Goal: Task Accomplishment & Management: Manage account settings

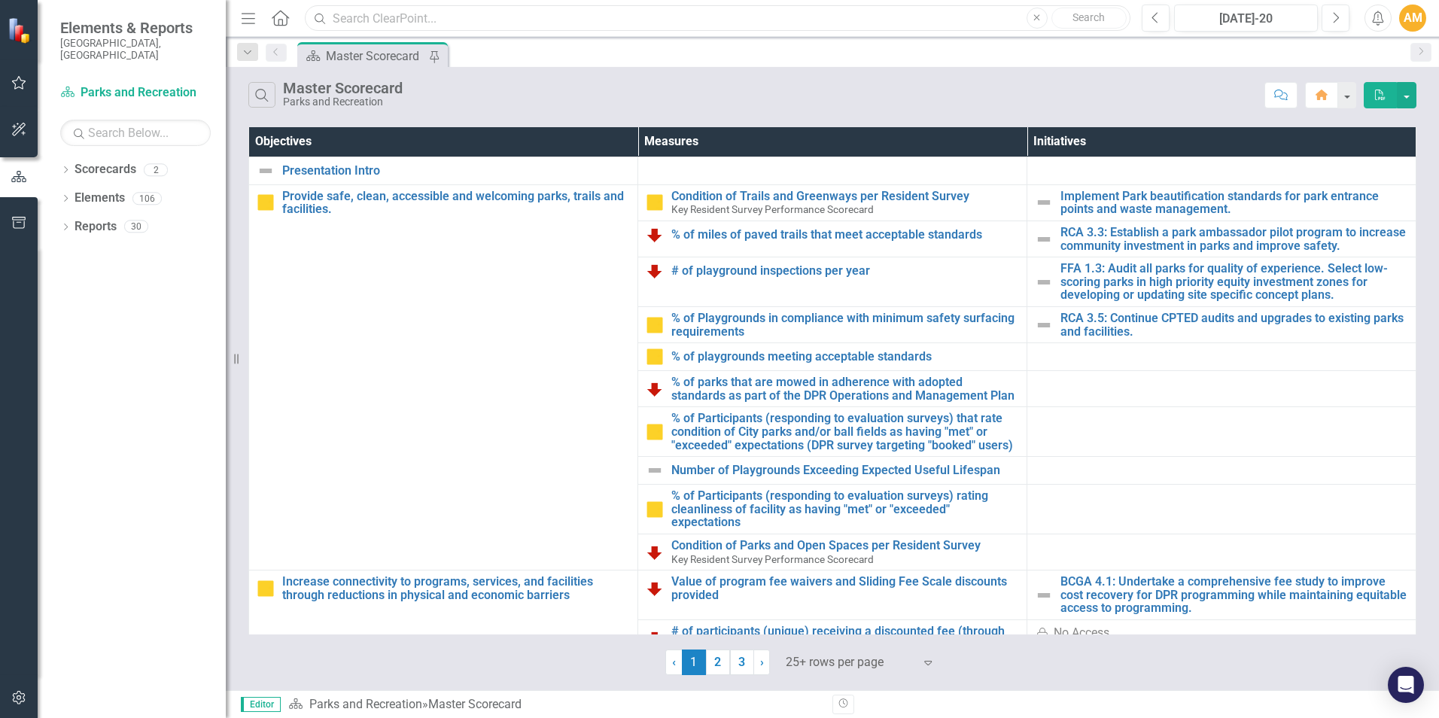
click at [362, 15] on input "text" at bounding box center [718, 18] width 826 height 26
type input "my durham"
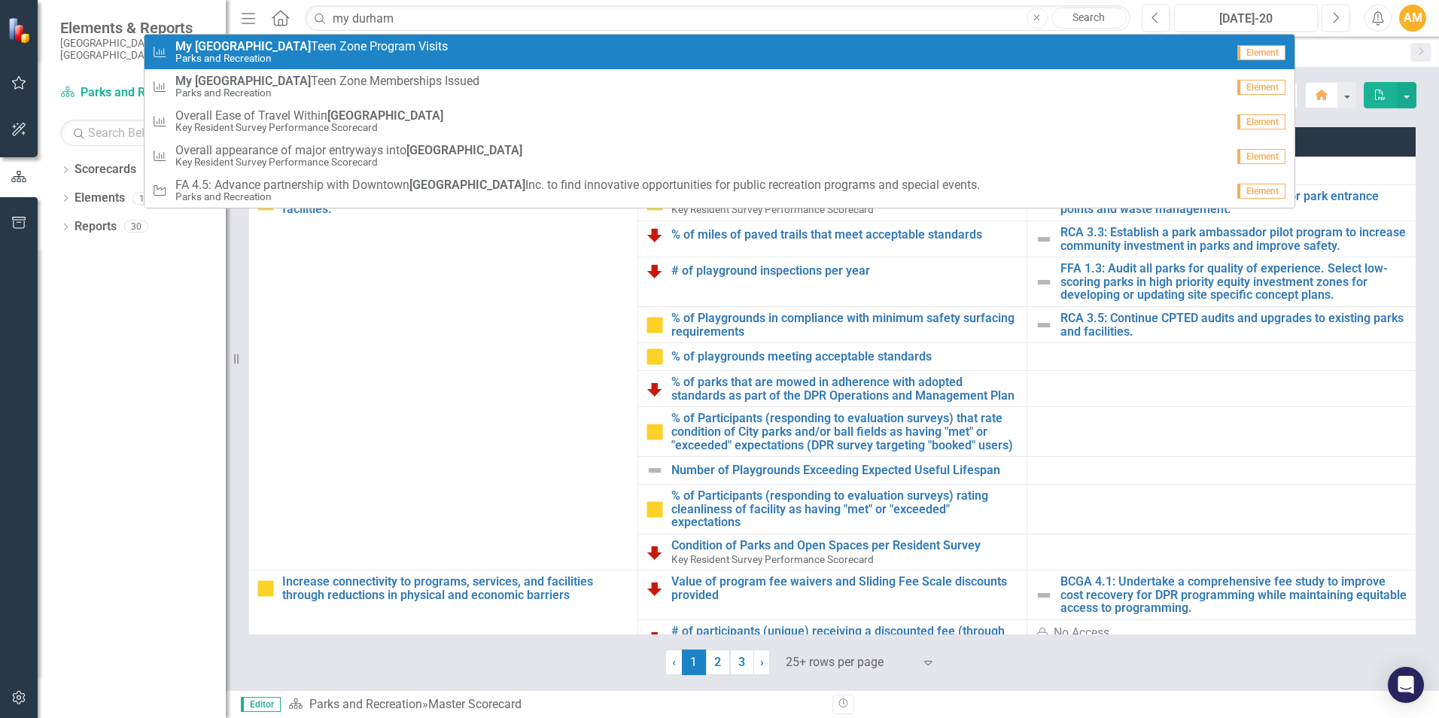
click at [361, 55] on small "Parks and Recreation" at bounding box center [311, 58] width 273 height 11
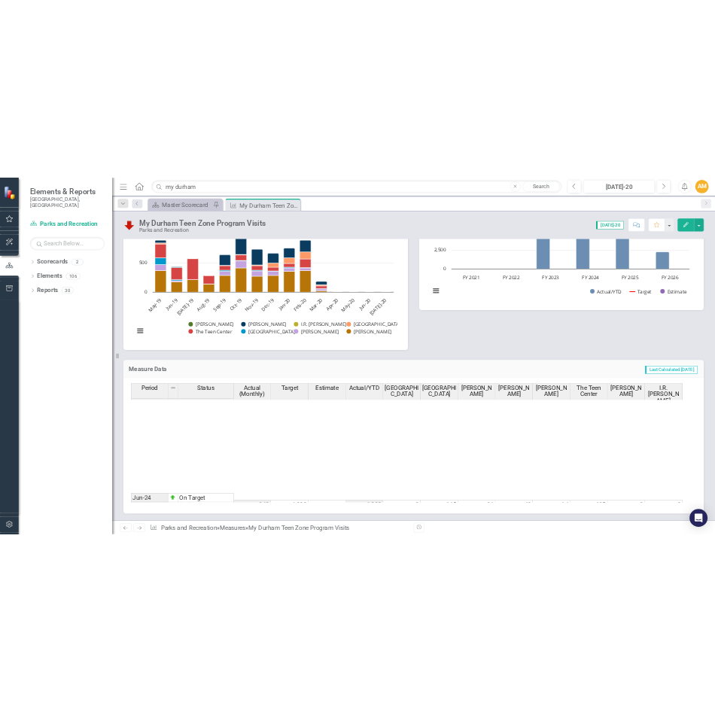
scroll to position [415, 0]
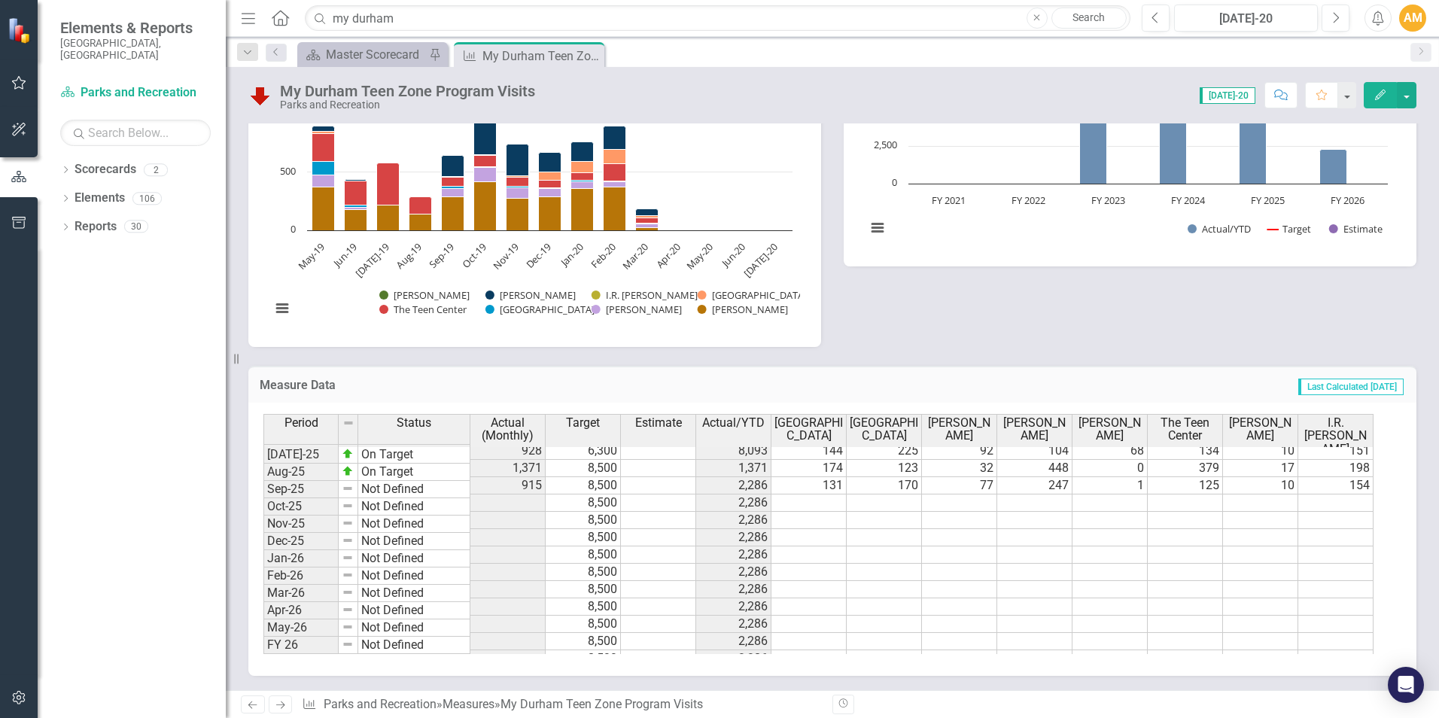
click at [824, 495] on td at bounding box center [809, 503] width 75 height 17
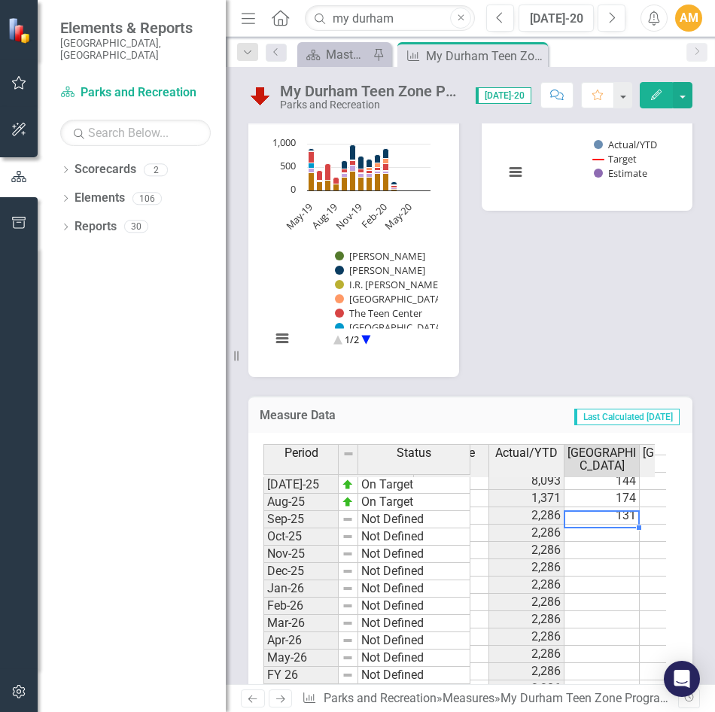
scroll to position [0, 242]
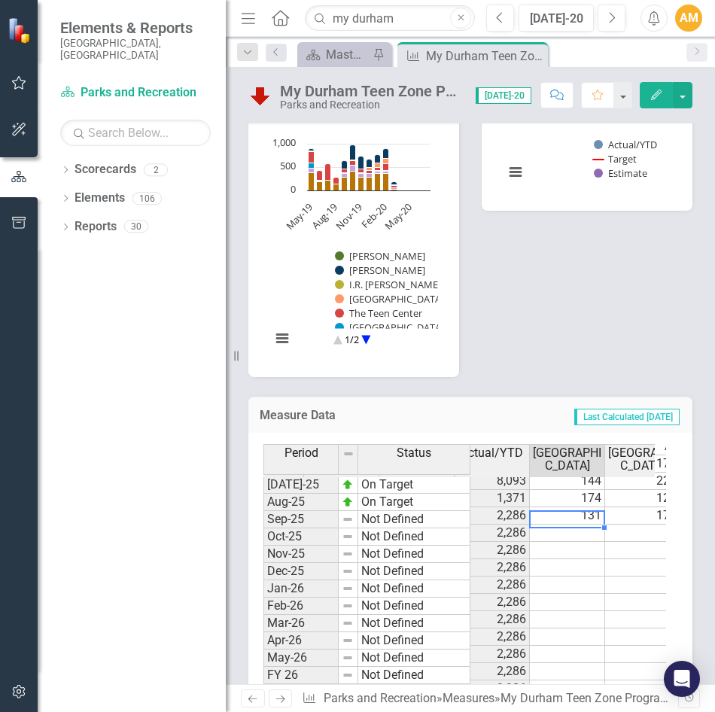
type textarea "147"
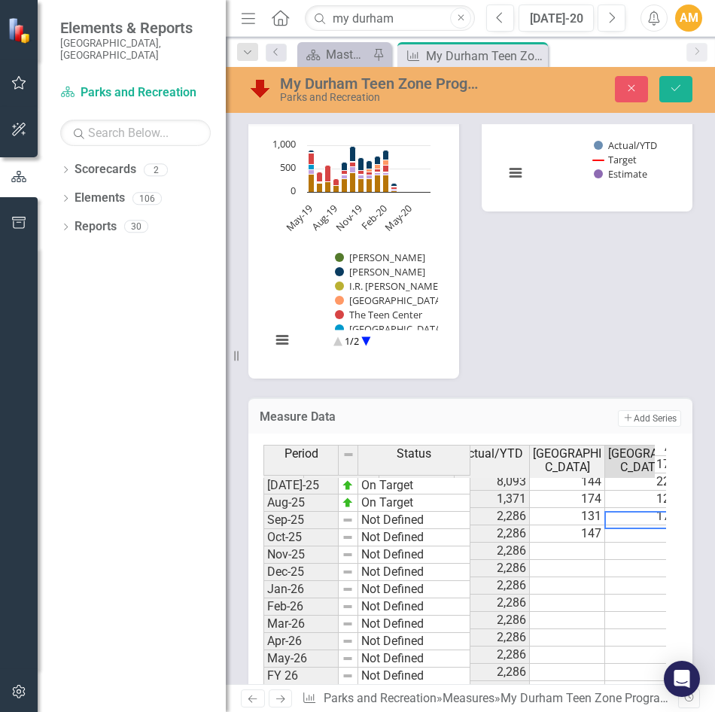
scroll to position [0, 267]
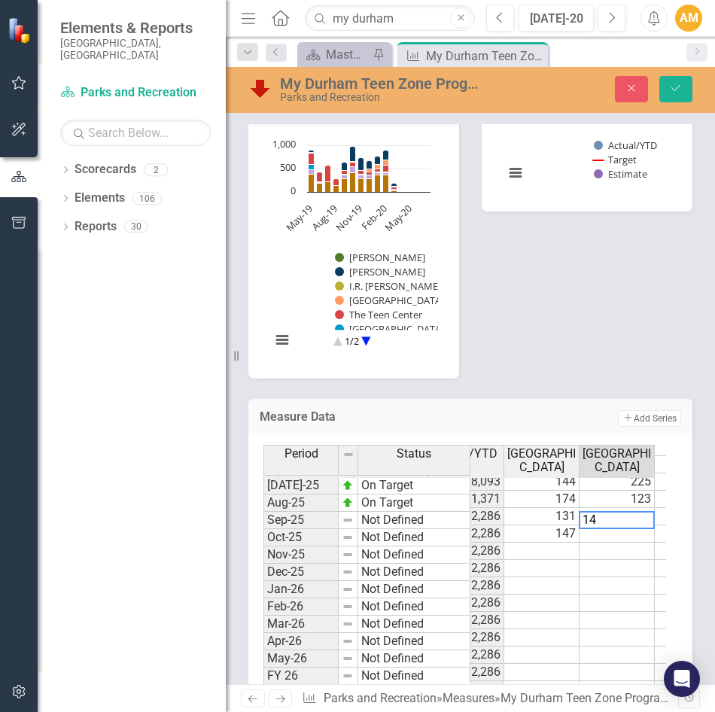
type textarea "146"
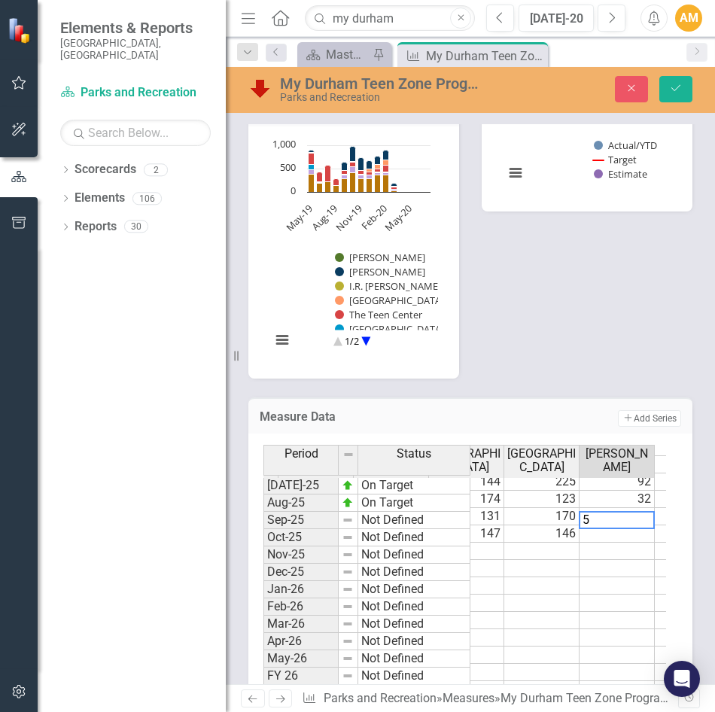
type textarea "57"
type textarea "214"
type textarea "127"
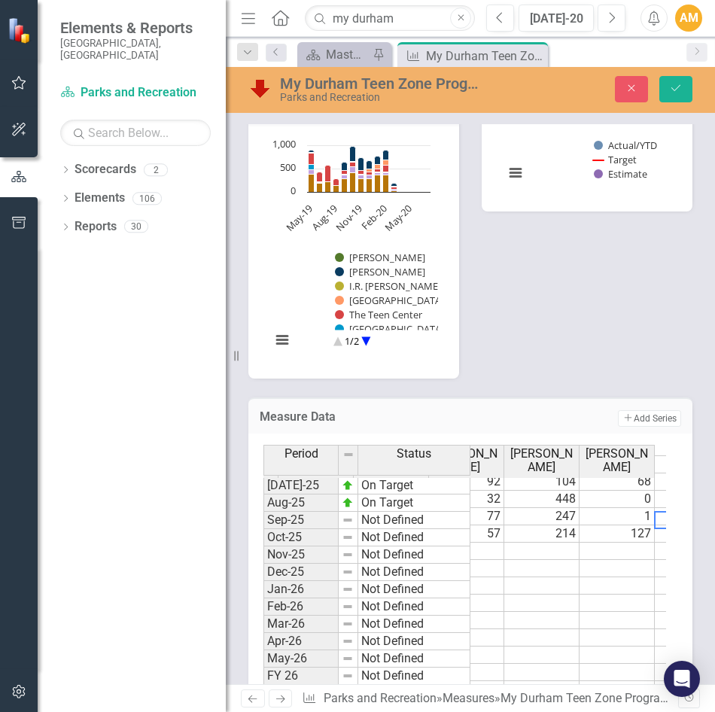
scroll to position [0, 568]
type textarea "51"
type textarea "2"
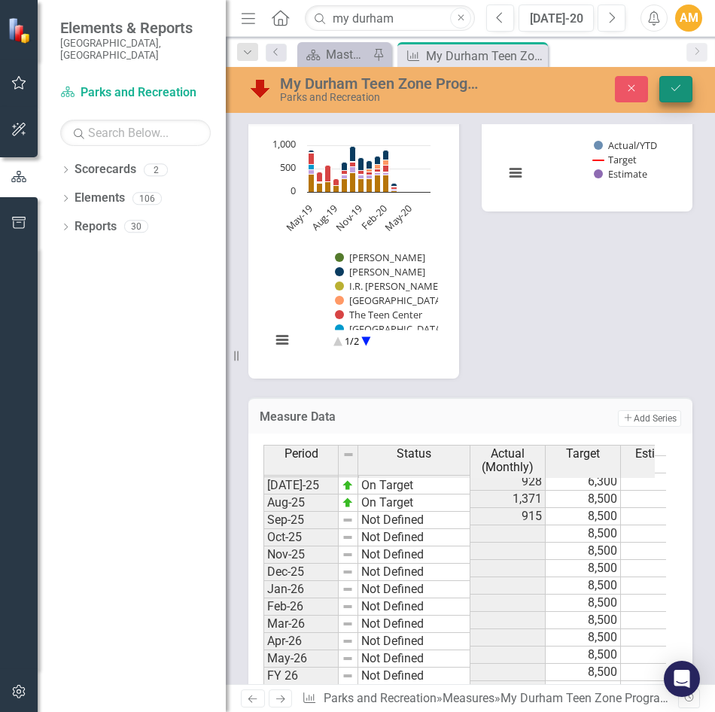
type textarea "95"
click at [686, 88] on button "Save" at bounding box center [676, 89] width 33 height 26
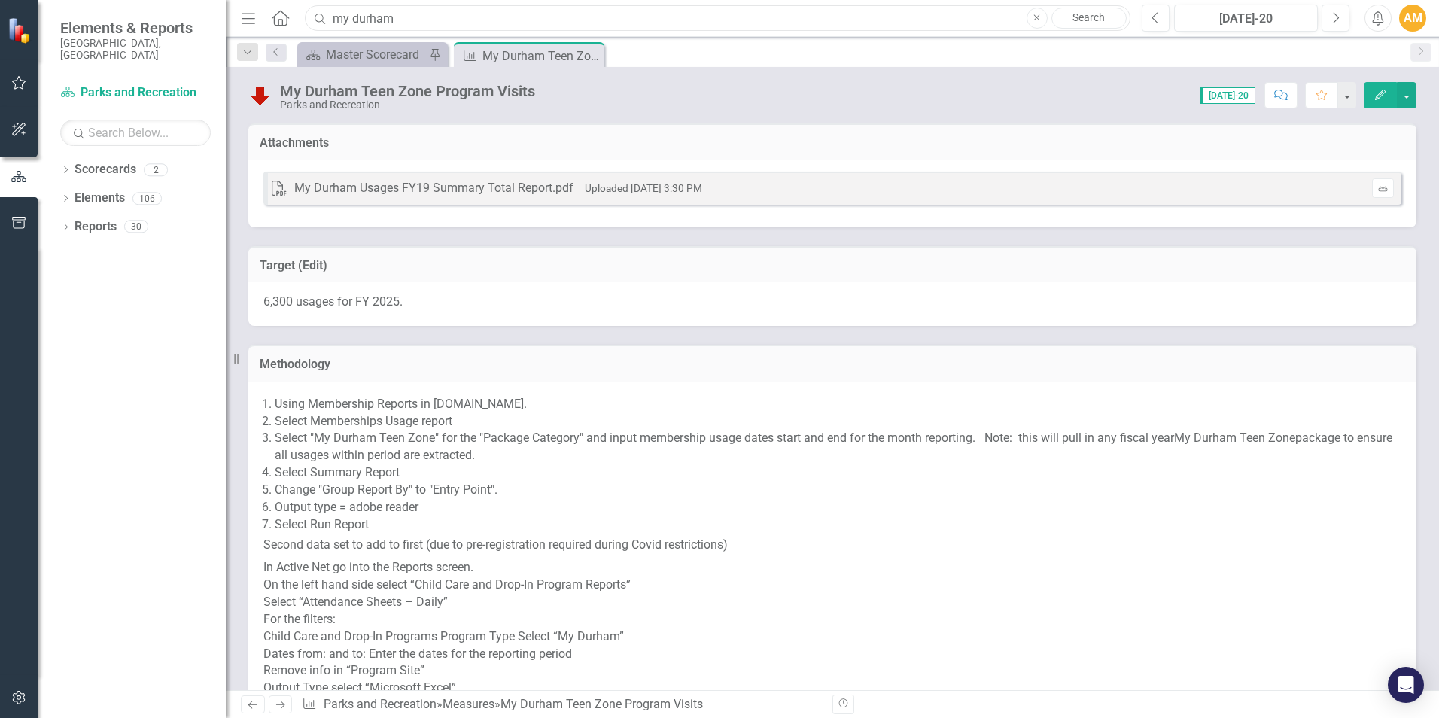
click at [419, 20] on input "my durham" at bounding box center [718, 18] width 826 height 26
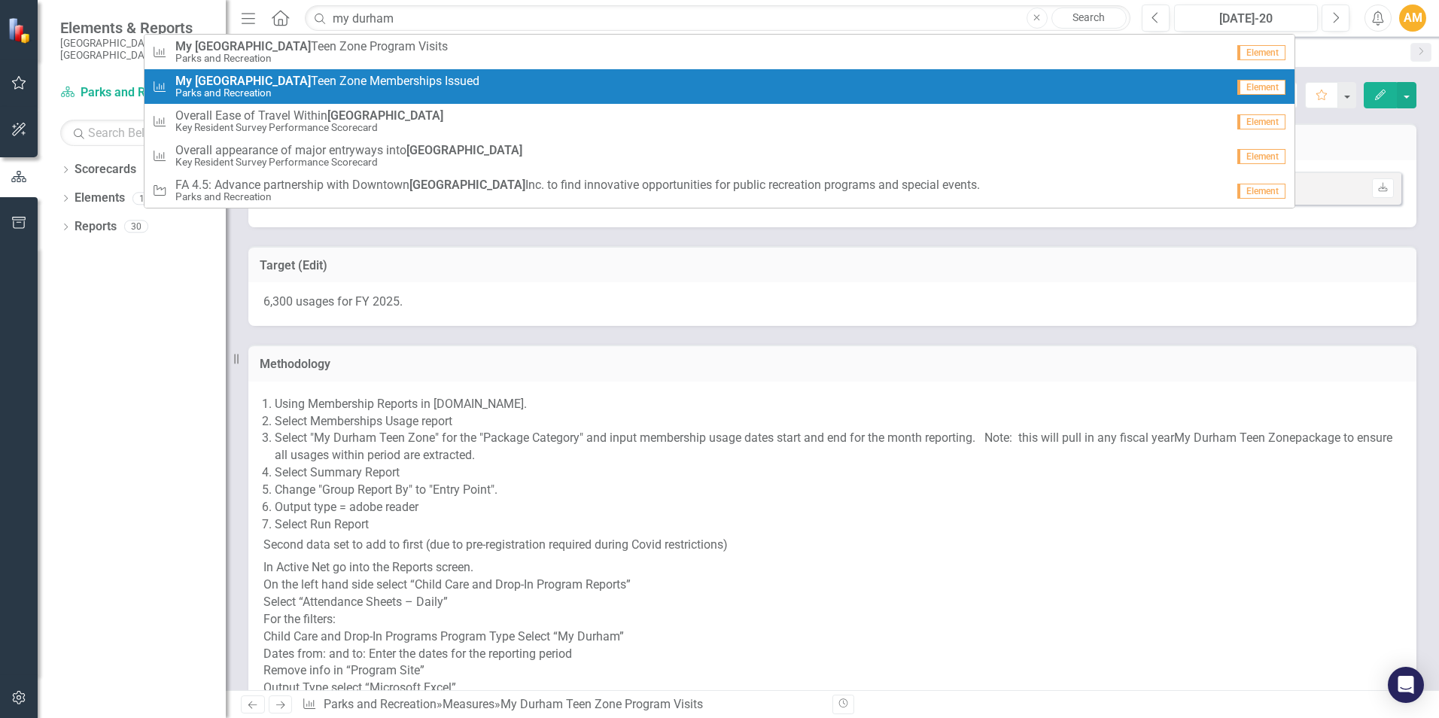
click at [455, 84] on div "Measure My Durham Teen Zone Memberships Issued Parks and Recreation" at bounding box center [689, 87] width 1074 height 25
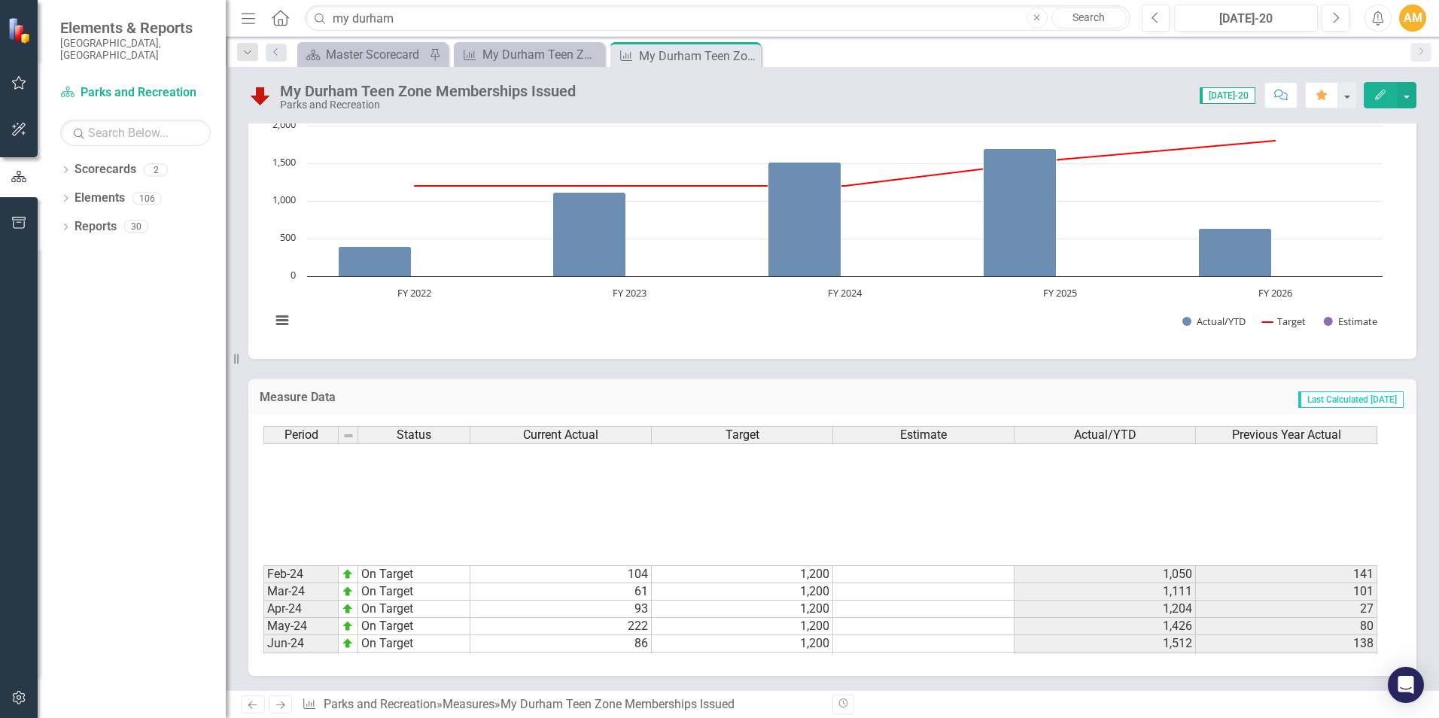
scroll to position [415, 0]
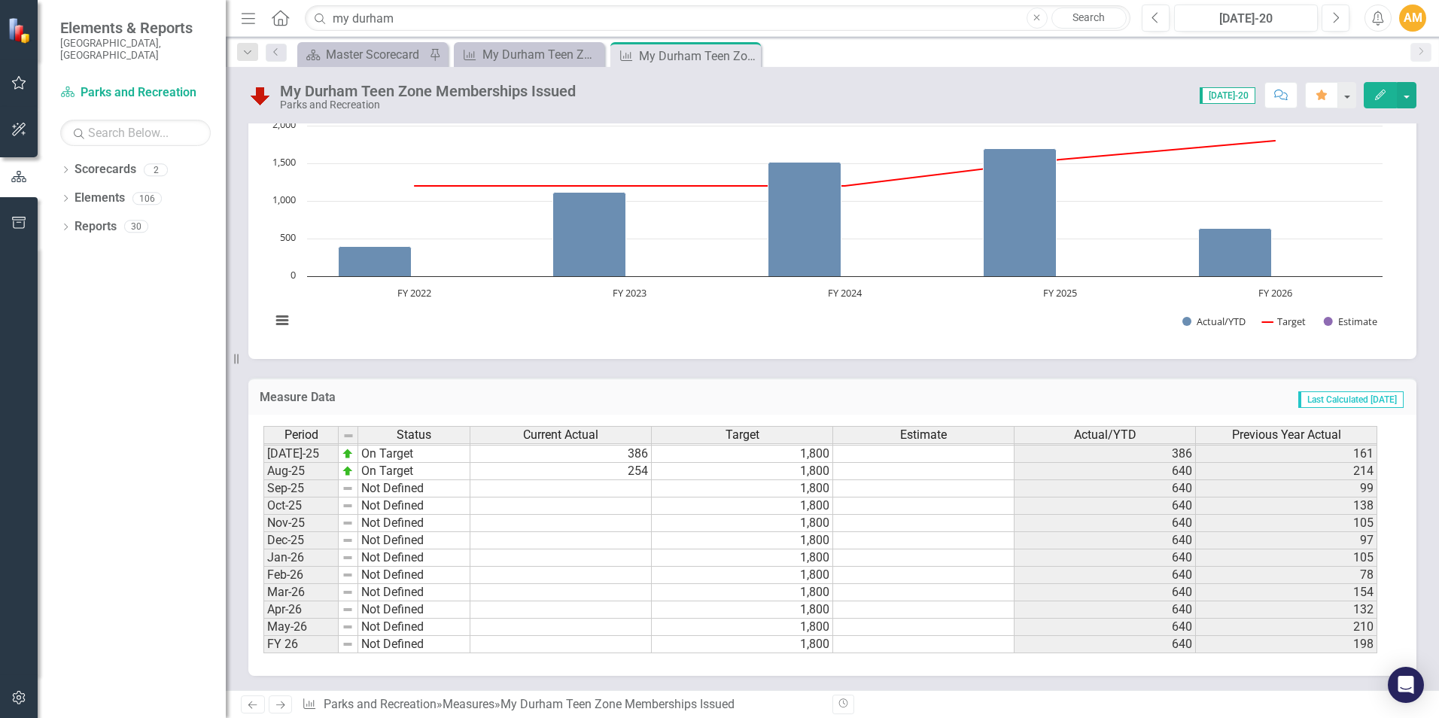
click at [574, 492] on tbody "Feb-24 On Target 104 1,200 1,050 141 Mar-24 On Target 61 1,200 1,111 101 Apr-24…" at bounding box center [821, 402] width 1114 height 503
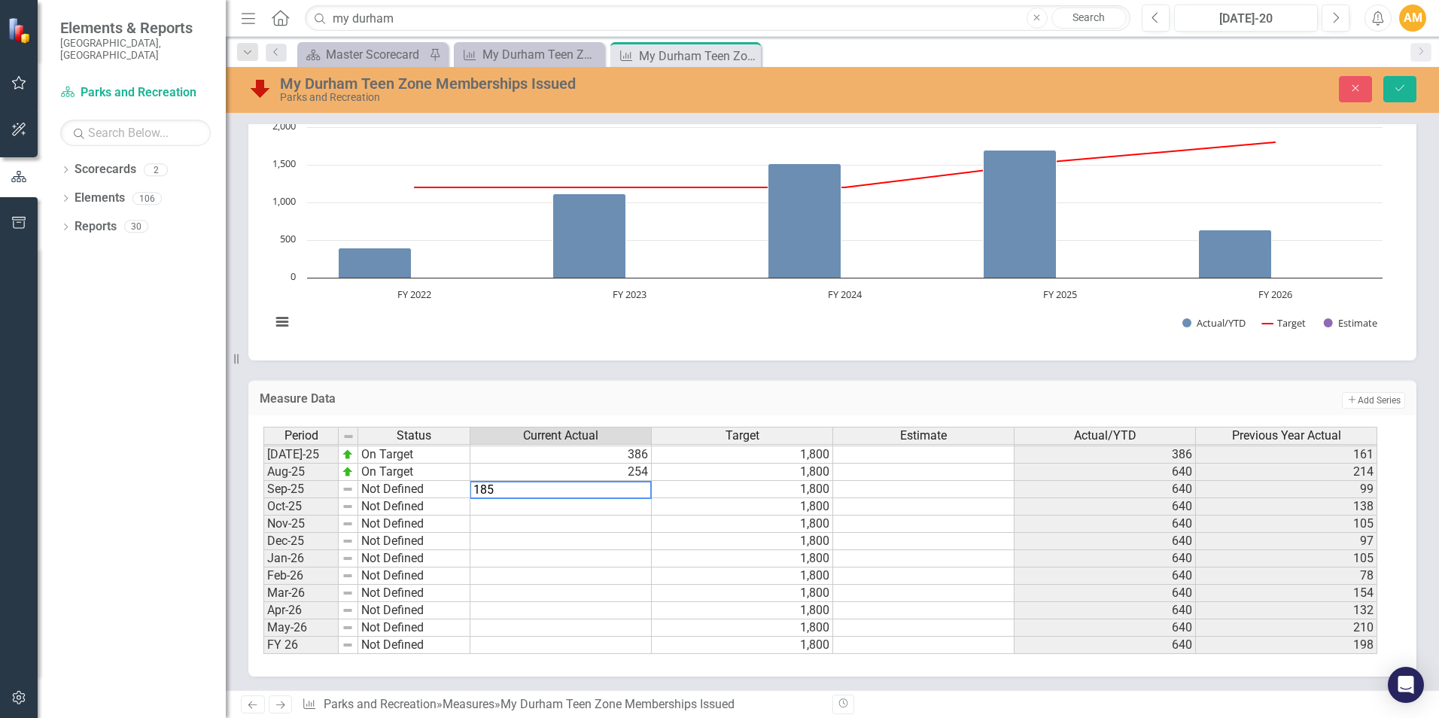
type textarea "185"
click at [724, 547] on td "1,800" at bounding box center [742, 541] width 181 height 17
click at [1395, 96] on button "Save" at bounding box center [1400, 89] width 33 height 26
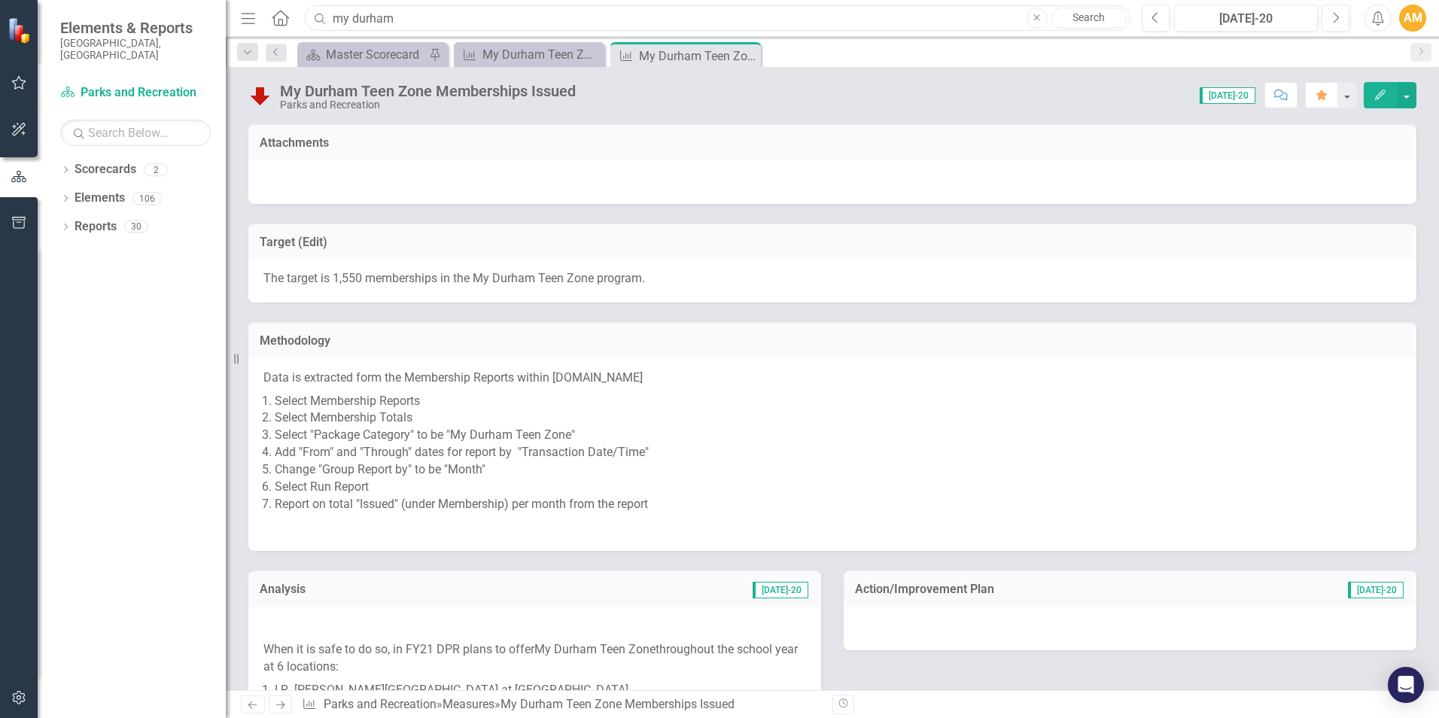
click at [410, 13] on input "my durham" at bounding box center [718, 18] width 826 height 26
drag, startPoint x: 429, startPoint y: 18, endPoint x: 298, endPoint y: 23, distance: 131.1
click at [298, 23] on div "Menu Home Search my durham Close Search" at bounding box center [682, 18] width 890 height 29
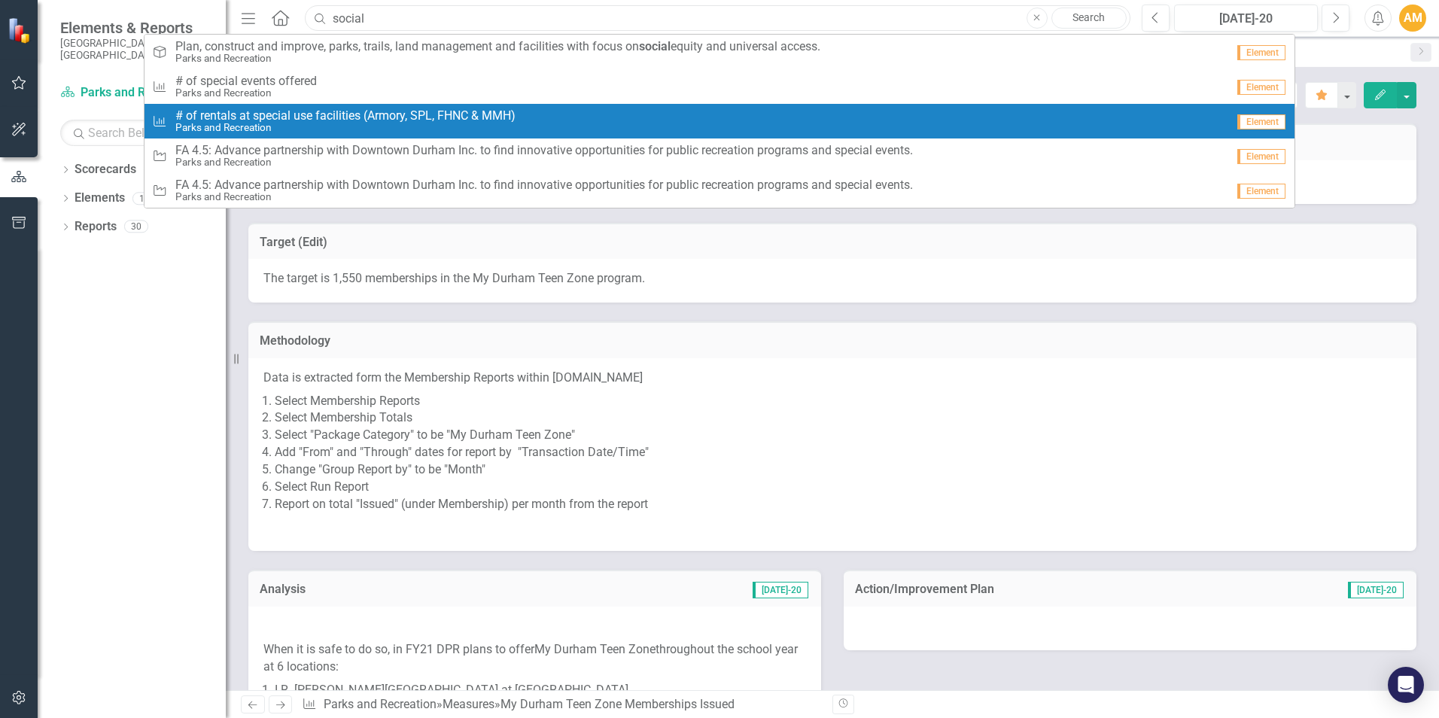
type input "social"
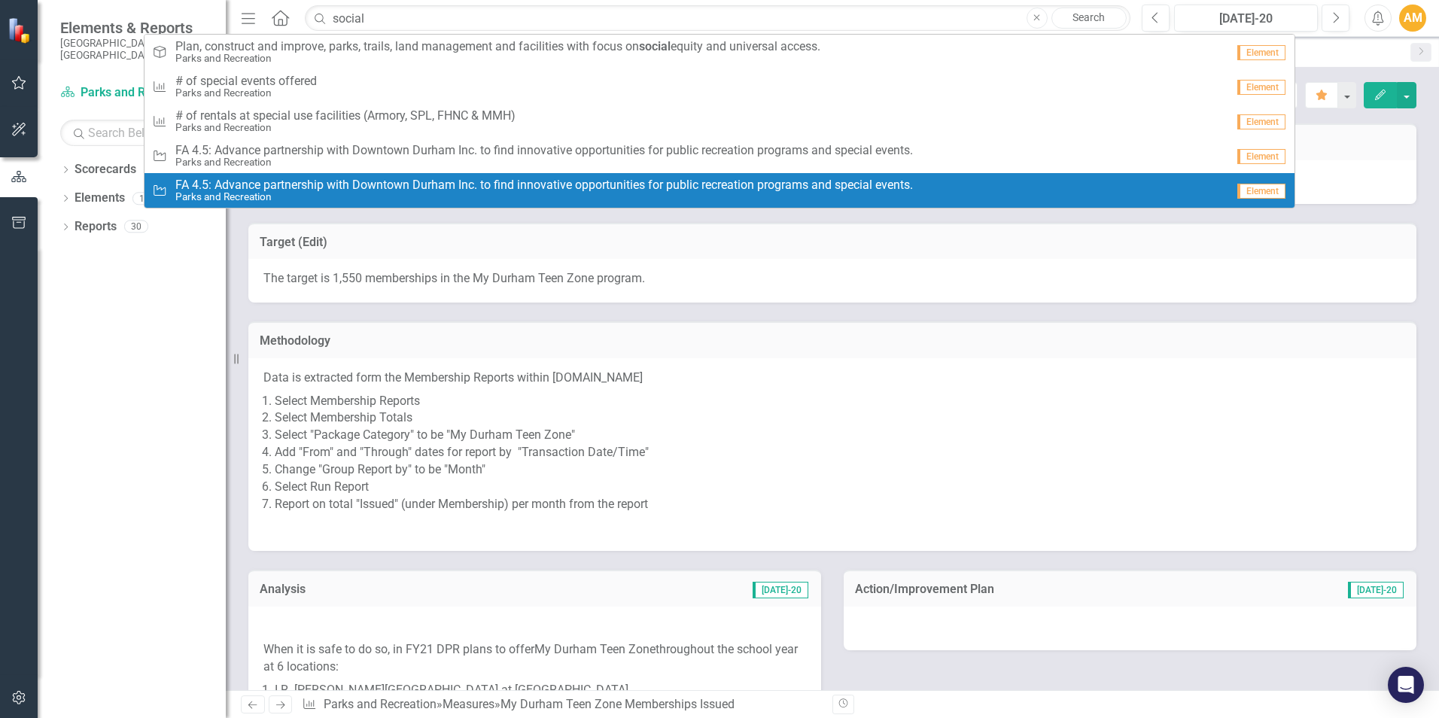
click at [792, 421] on li "Select Membership Totals" at bounding box center [838, 418] width 1127 height 17
